Goal: Navigation & Orientation: Find specific page/section

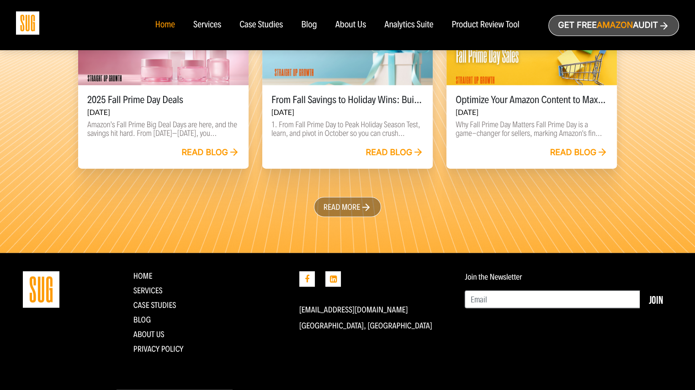
scroll to position [2102, 0]
click at [170, 354] on link "Privacy Policy" at bounding box center [158, 349] width 50 height 10
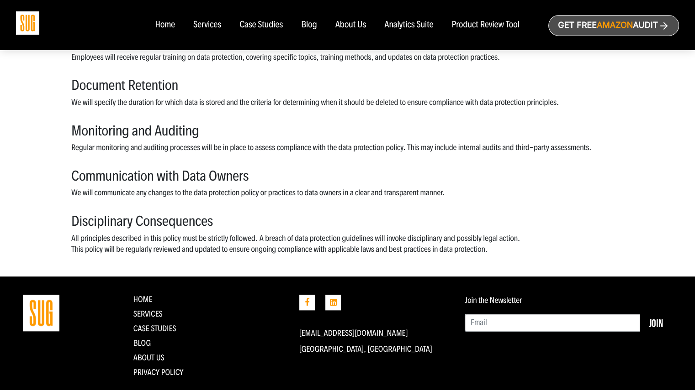
scroll to position [994, 0]
